Goal: Check status: Check status

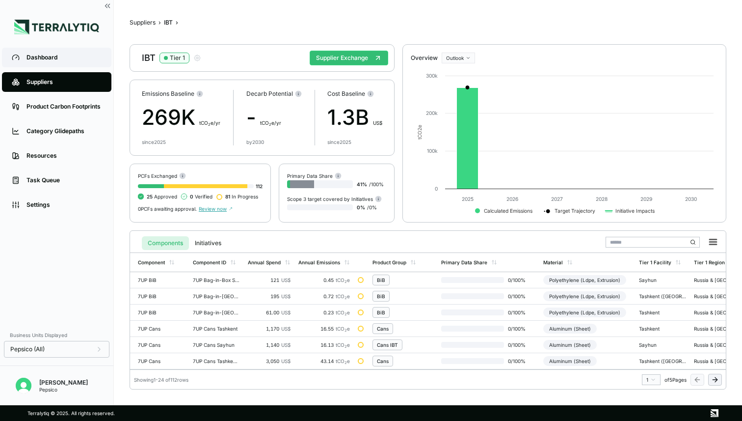
click at [45, 58] on div "Dashboard" at bounding box center [64, 58] width 75 height 8
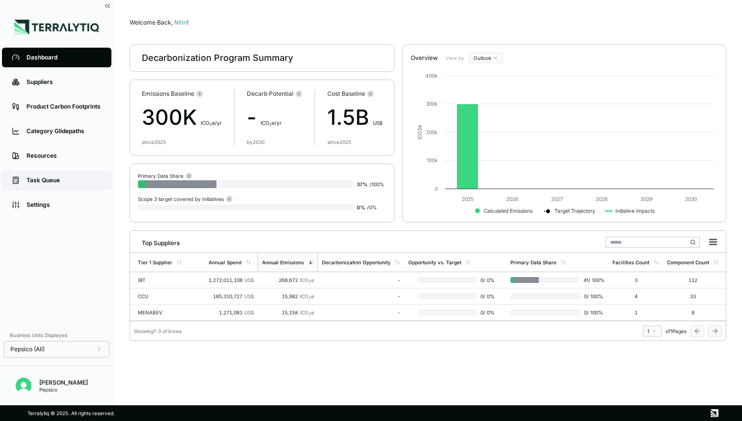
click at [51, 176] on div "Task Queue" at bounding box center [64, 180] width 75 height 8
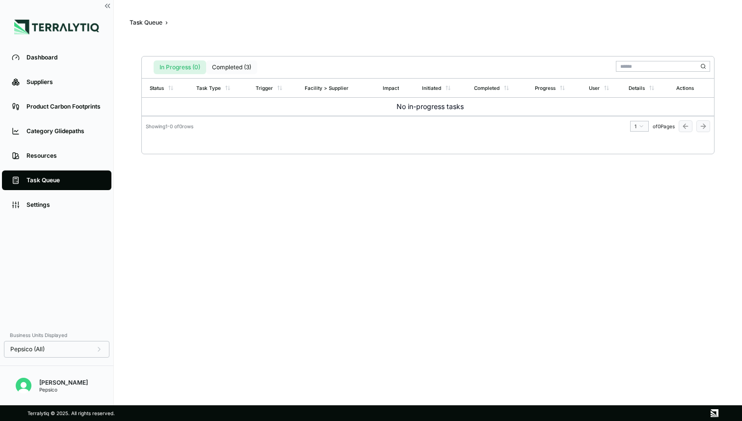
click at [228, 67] on button "Completed (3)" at bounding box center [231, 67] width 51 height 14
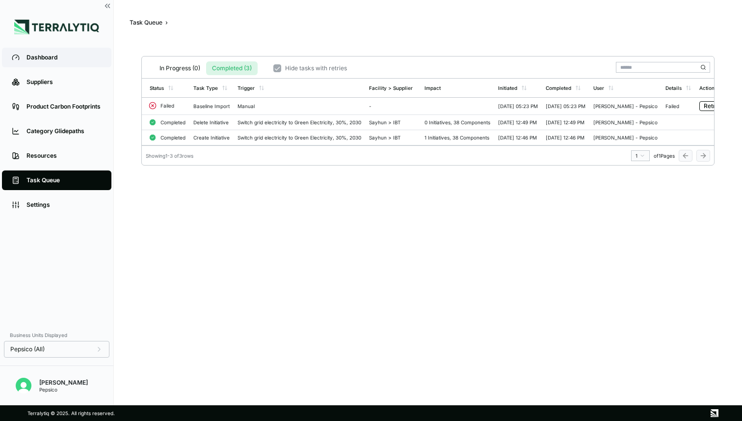
click at [71, 58] on div "Dashboard" at bounding box center [64, 58] width 75 height 8
